Goal: Navigation & Orientation: Find specific page/section

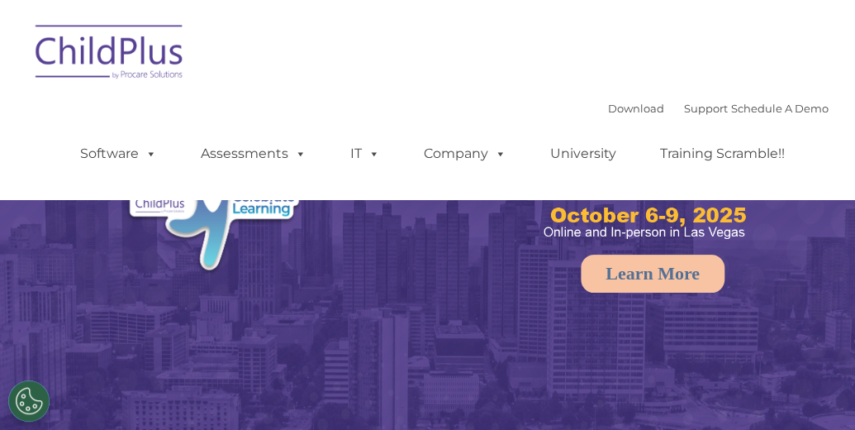
select select "MEDIUM"
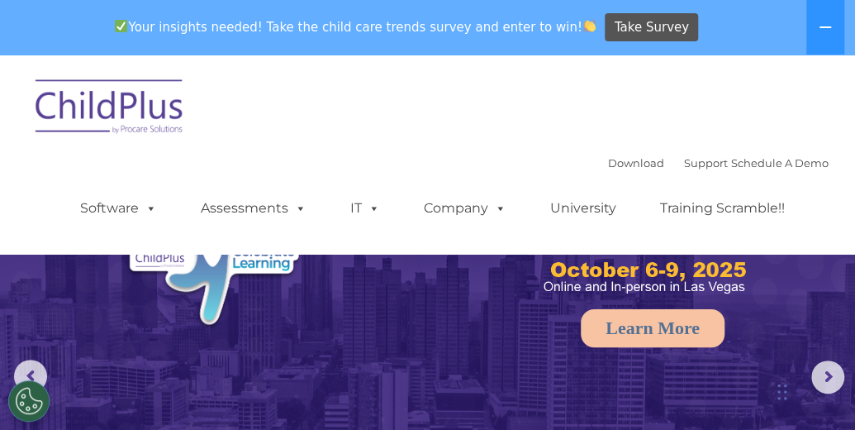
drag, startPoint x: 727, startPoint y: 0, endPoint x: 782, endPoint y: 79, distance: 96.1
click at [782, 79] on div "Download Support | Schedule A Demo  MENU MENU Software ChildPlus: The original…" at bounding box center [428, 154] width 802 height 174
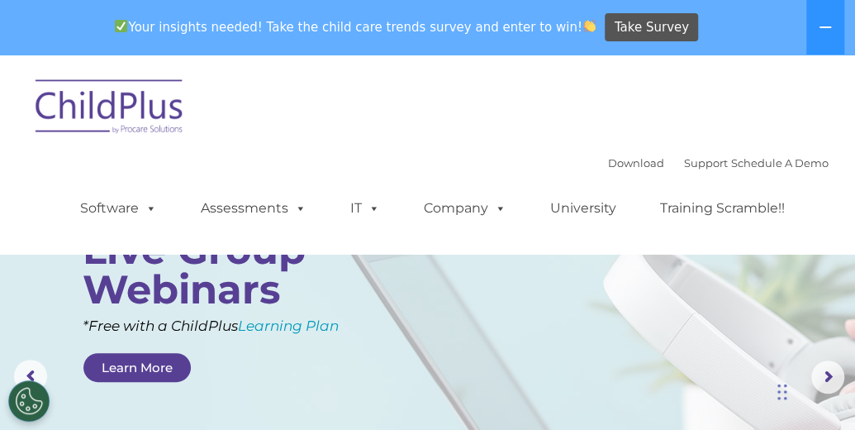
drag, startPoint x: 803, startPoint y: 4, endPoint x: 341, endPoint y: 120, distance: 477.1
click at [341, 120] on div "Download Support | Schedule A Demo  MENU MENU Software ChildPlus: The original…" at bounding box center [428, 154] width 802 height 174
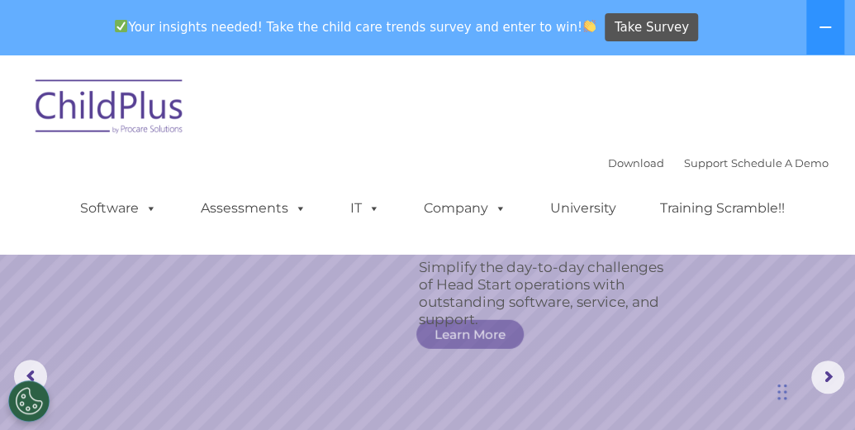
click at [250, 18] on span "Your insights needed! Take the child care trends survey and enter to win!" at bounding box center [355, 27] width 495 height 32
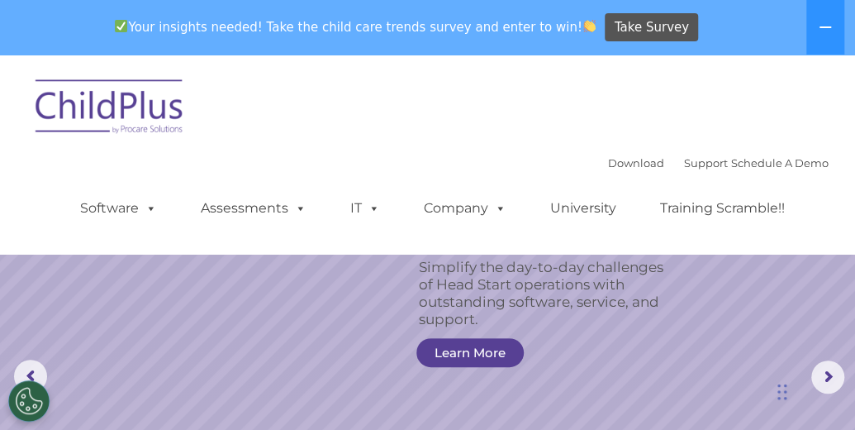
drag, startPoint x: 724, startPoint y: 0, endPoint x: 775, endPoint y: 81, distance: 95.9
click at [775, 81] on div "Download Support | Schedule A Demo  MENU MENU Software ChildPlus: The original…" at bounding box center [428, 154] width 802 height 174
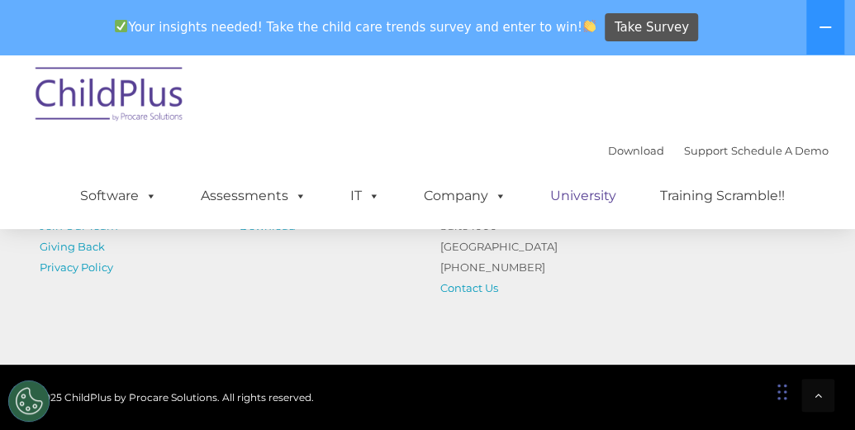
scroll to position [2104, 0]
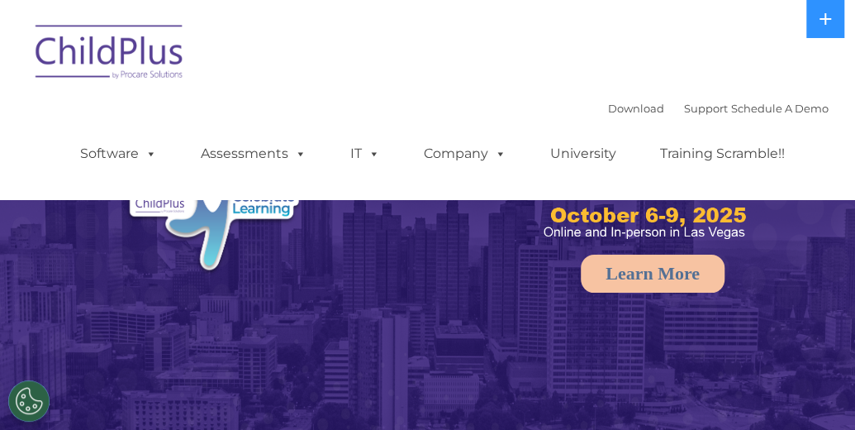
select select "MEDIUM"
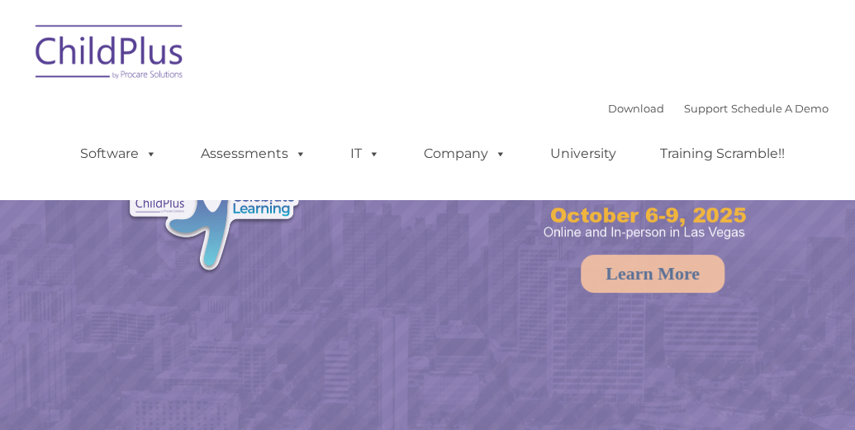
select select "MEDIUM"
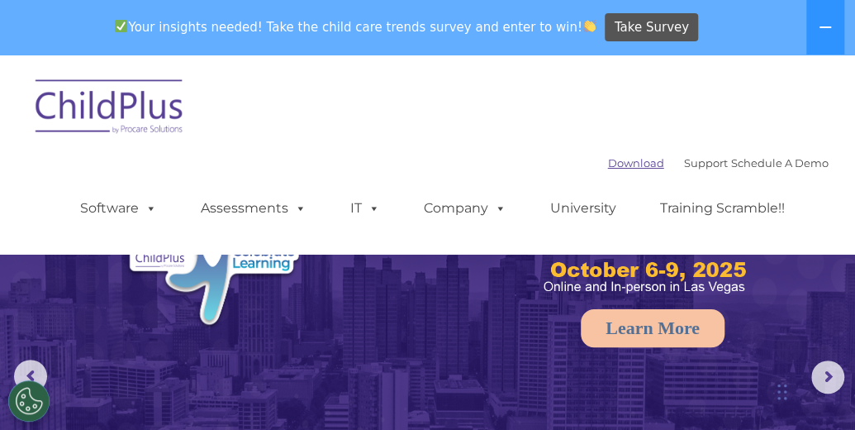
click at [624, 164] on link "Download" at bounding box center [636, 162] width 56 height 13
